Goal: Information Seeking & Learning: Learn about a topic

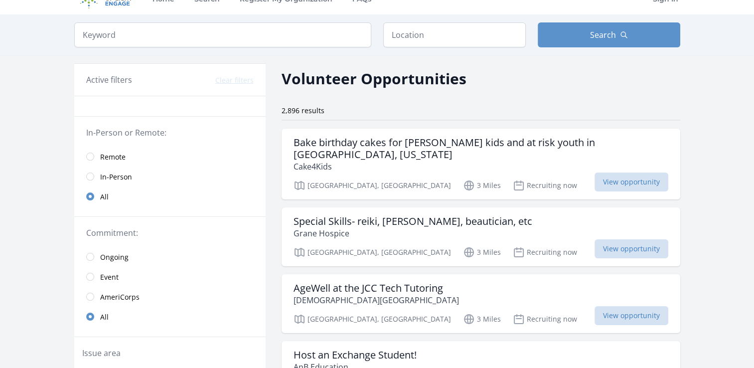
scroll to position [20, 0]
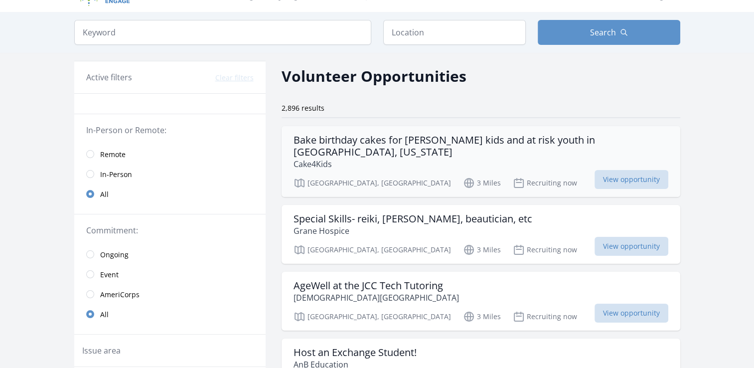
click at [452, 145] on h3 "Bake birthday cakes for foster kids and at risk youth in Pittsburgh, Pennsylvan…" at bounding box center [480, 146] width 375 height 24
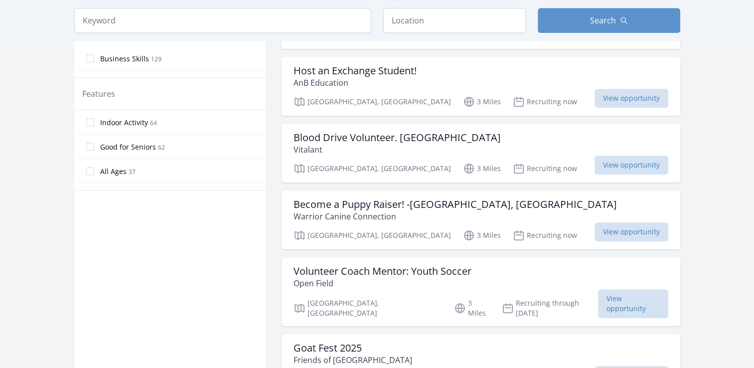
scroll to position [504, 0]
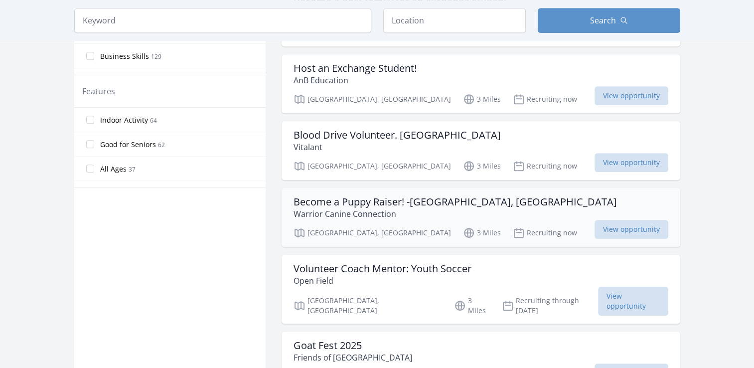
click at [349, 196] on h3 "Become a Puppy Raiser! -Pittsburgh, PA" at bounding box center [454, 202] width 323 height 12
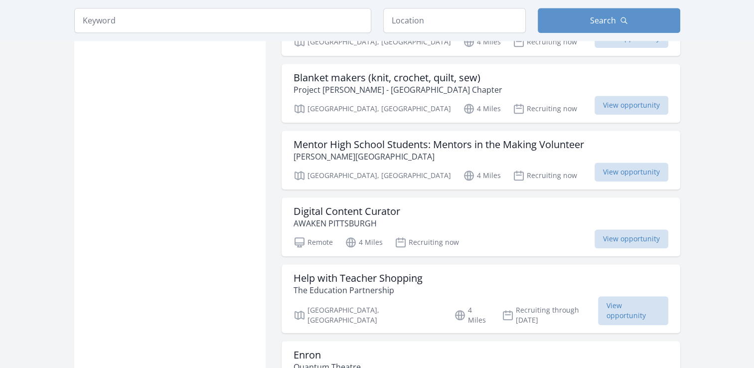
scroll to position [972, 0]
click at [402, 138] on h3 "Mentor High School Students: Mentors in the Making Volunteer" at bounding box center [438, 144] width 290 height 12
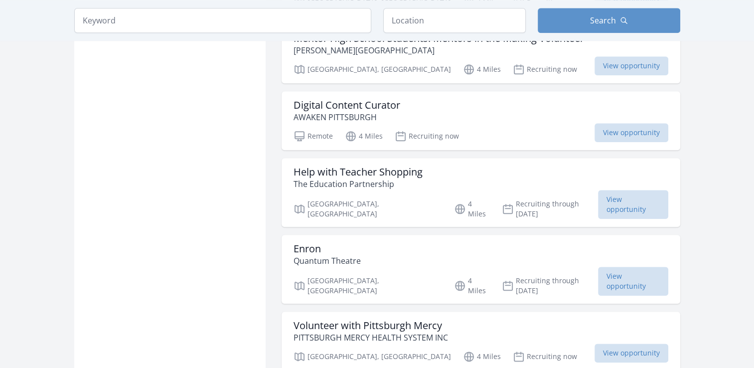
scroll to position [1132, 0]
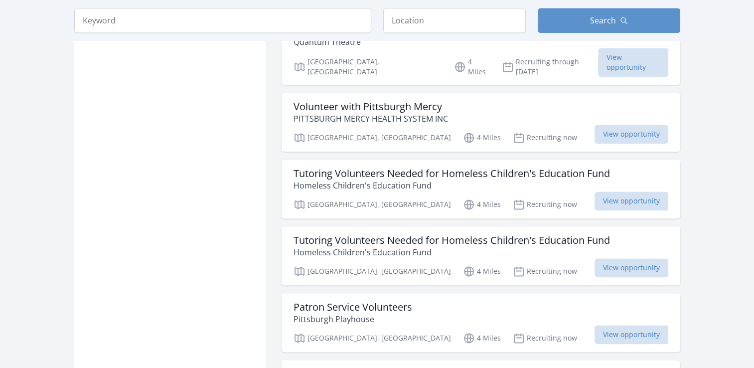
scroll to position [1297, 0]
click at [525, 179] on p "Homeless Children's Education Fund" at bounding box center [451, 185] width 316 height 12
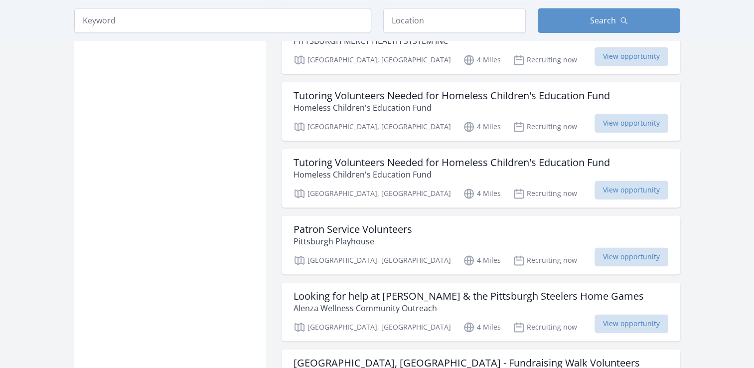
scroll to position [1391, 0]
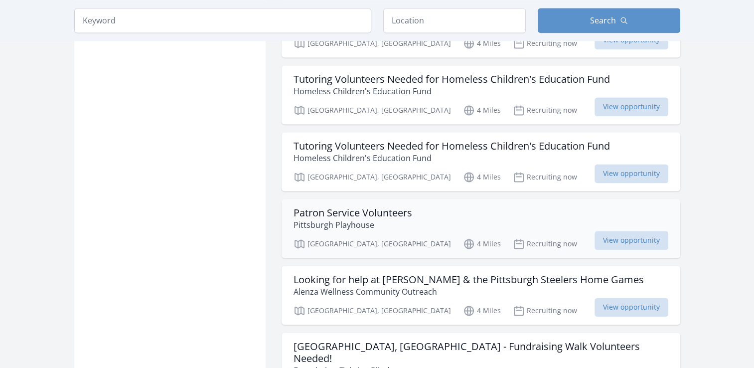
click at [400, 199] on div "Patron Service Volunteers Pittsburgh Playhouse Pittsburgh, PA 4 Miles Recruitin…" at bounding box center [480, 228] width 398 height 59
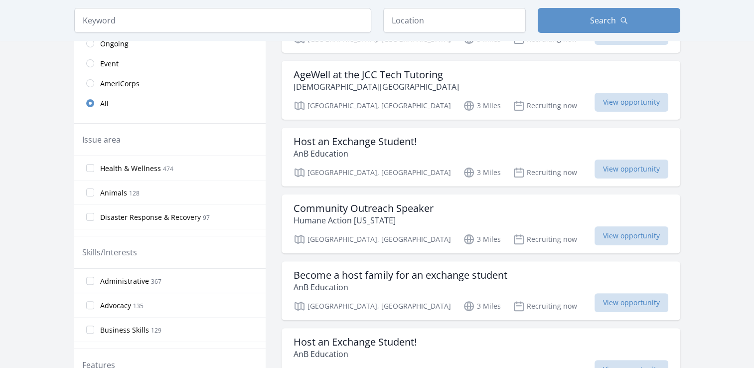
scroll to position [0, 0]
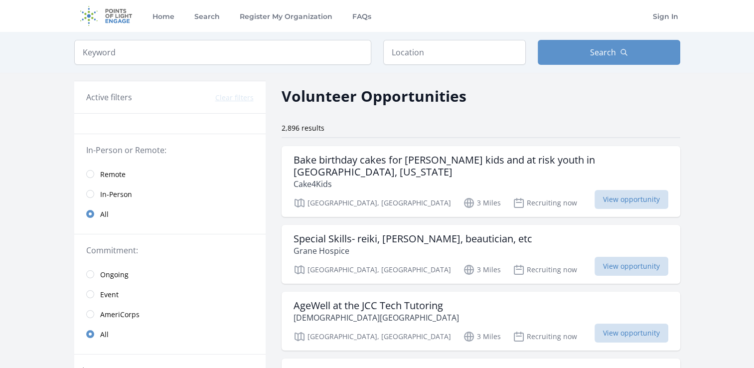
click at [116, 178] on span "Remote" at bounding box center [112, 174] width 25 height 12
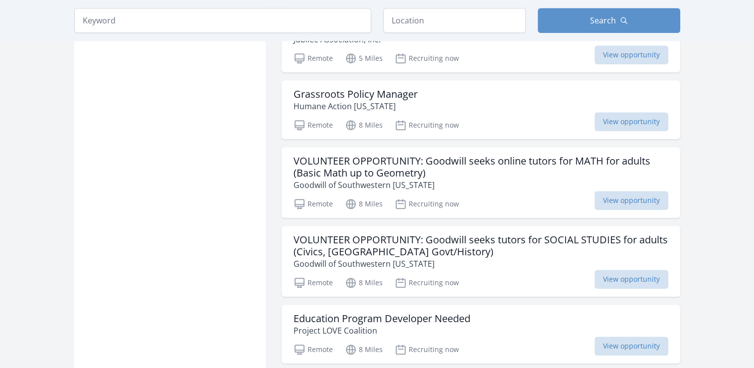
scroll to position [1011, 0]
click at [459, 160] on h3 "VOLUNTEER OPPORTUNITY: Goodwill seeks online tutors for MATH for adults (Basic …" at bounding box center [480, 166] width 375 height 24
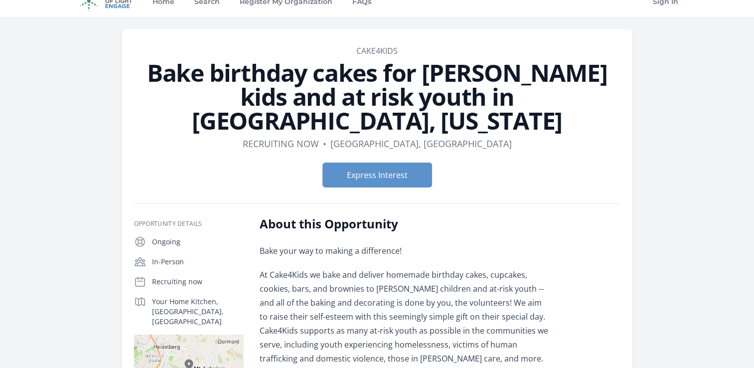
scroll to position [14, 0]
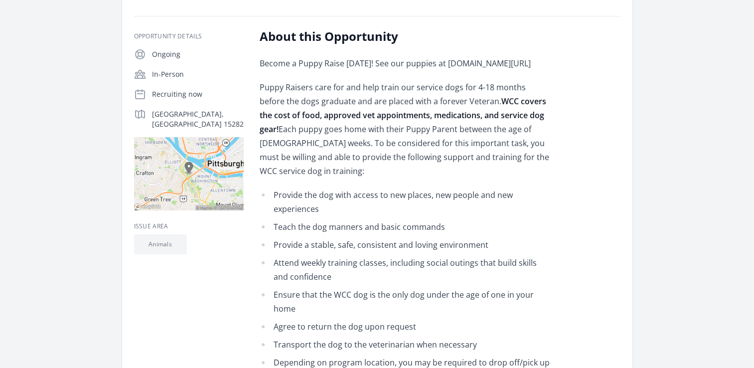
scroll to position [177, 0]
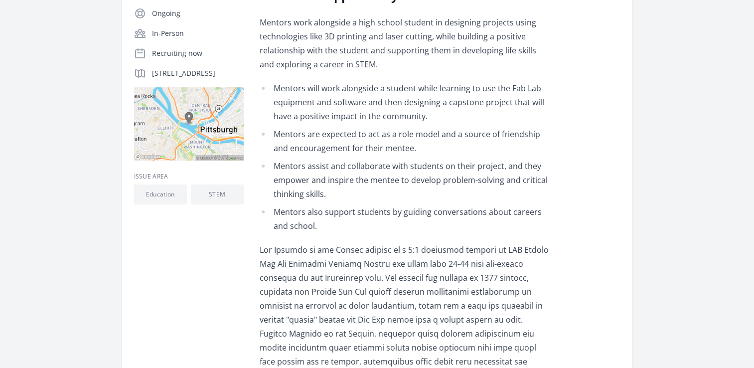
scroll to position [216, 0]
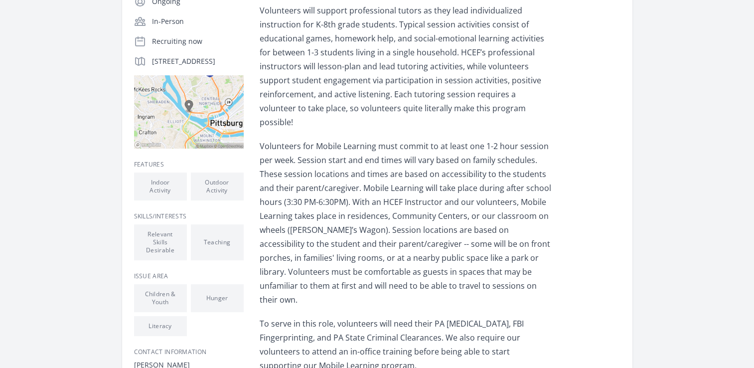
scroll to position [233, 0]
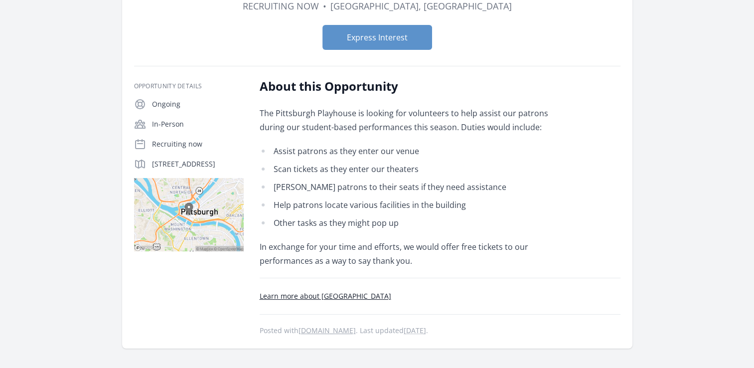
scroll to position [105, 0]
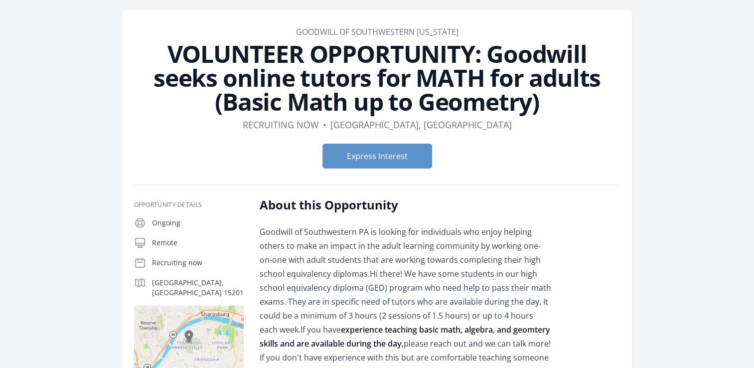
scroll to position [33, 0]
click at [334, 32] on link "Goodwill of Southwestern [US_STATE]" at bounding box center [377, 32] width 162 height 11
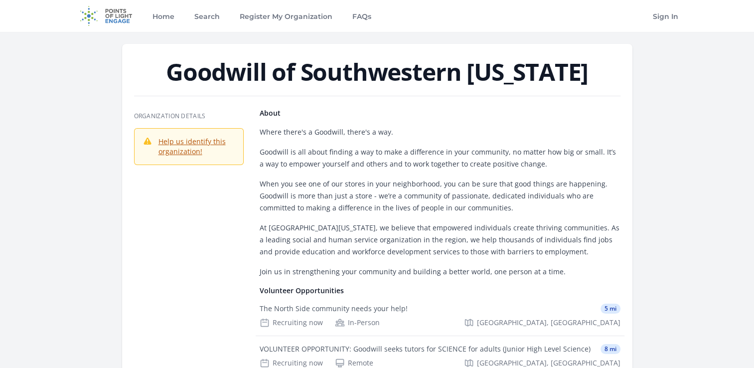
drag, startPoint x: 603, startPoint y: 79, endPoint x: 158, endPoint y: 70, distance: 444.8
click at [158, 70] on h1 "Goodwill of Southwestern [US_STATE]" at bounding box center [377, 72] width 486 height 24
